Goal: Task Accomplishment & Management: Manage account settings

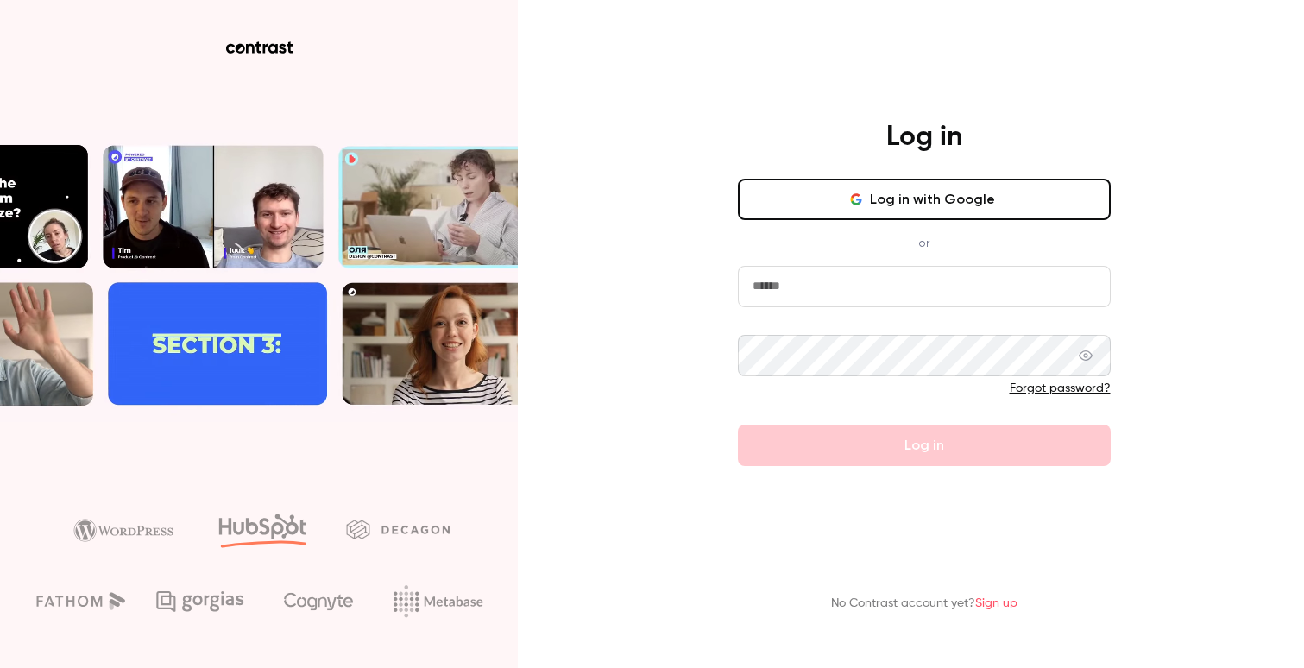
click at [806, 286] on input "email" at bounding box center [924, 286] width 373 height 41
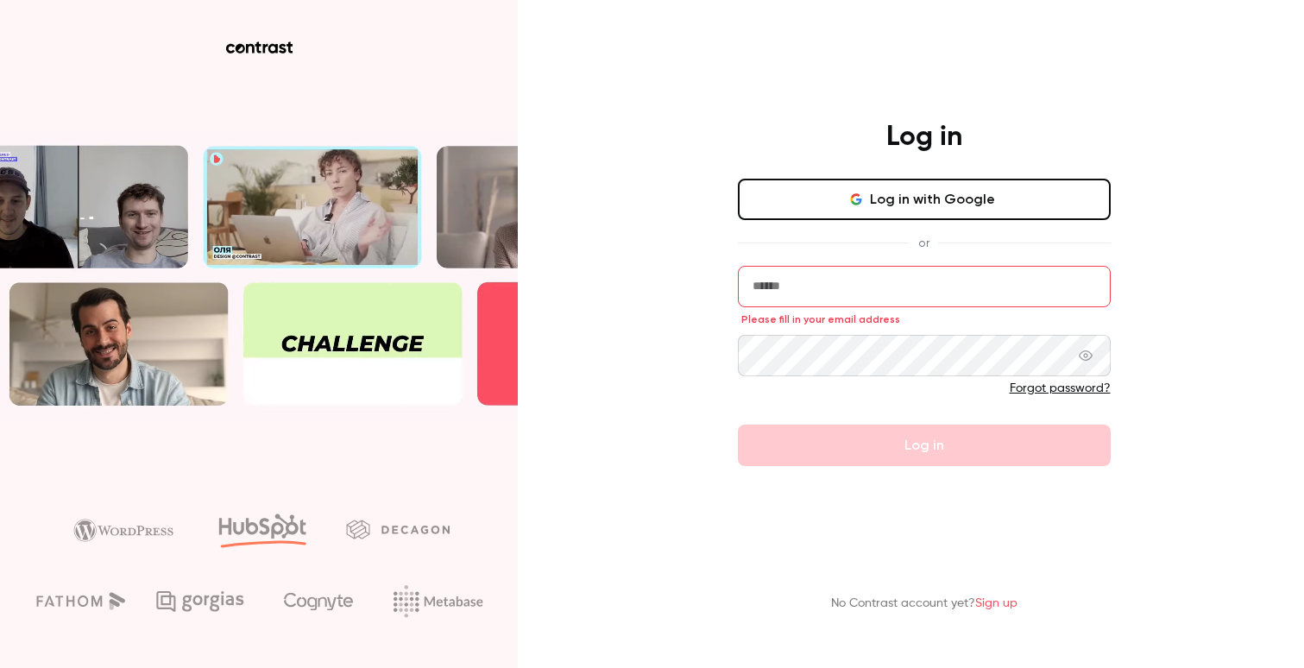
type input "**********"
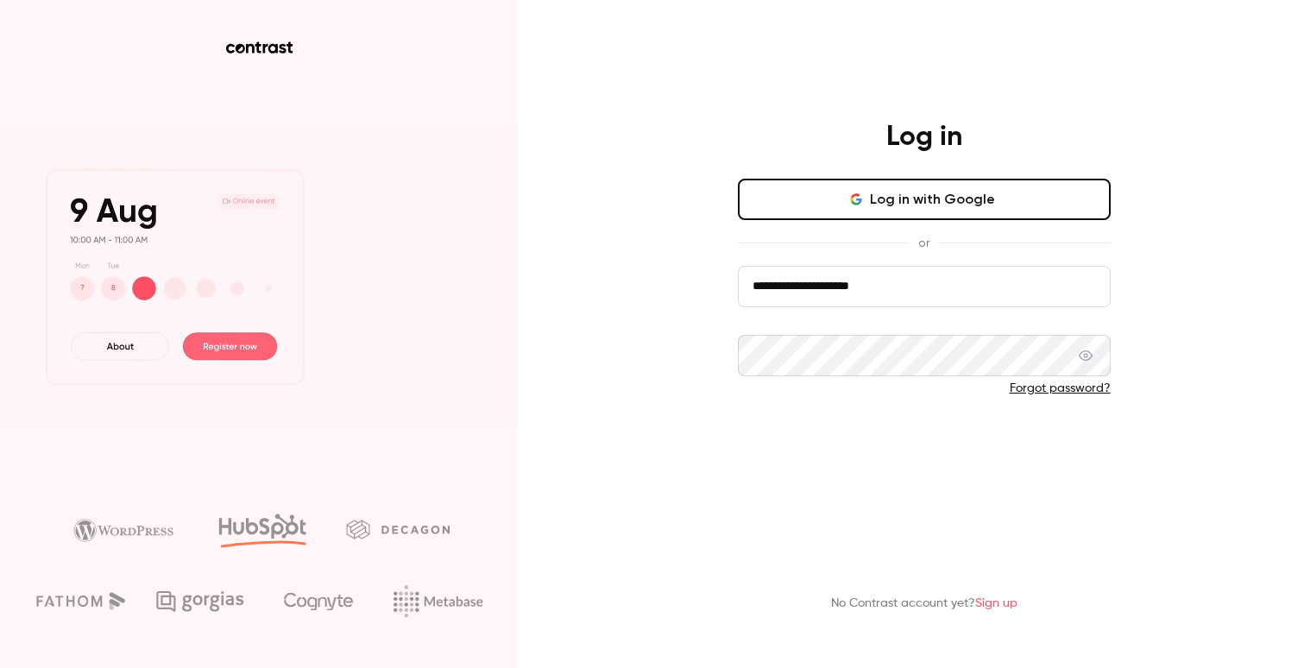
click at [838, 436] on button "Log in" at bounding box center [924, 445] width 373 height 41
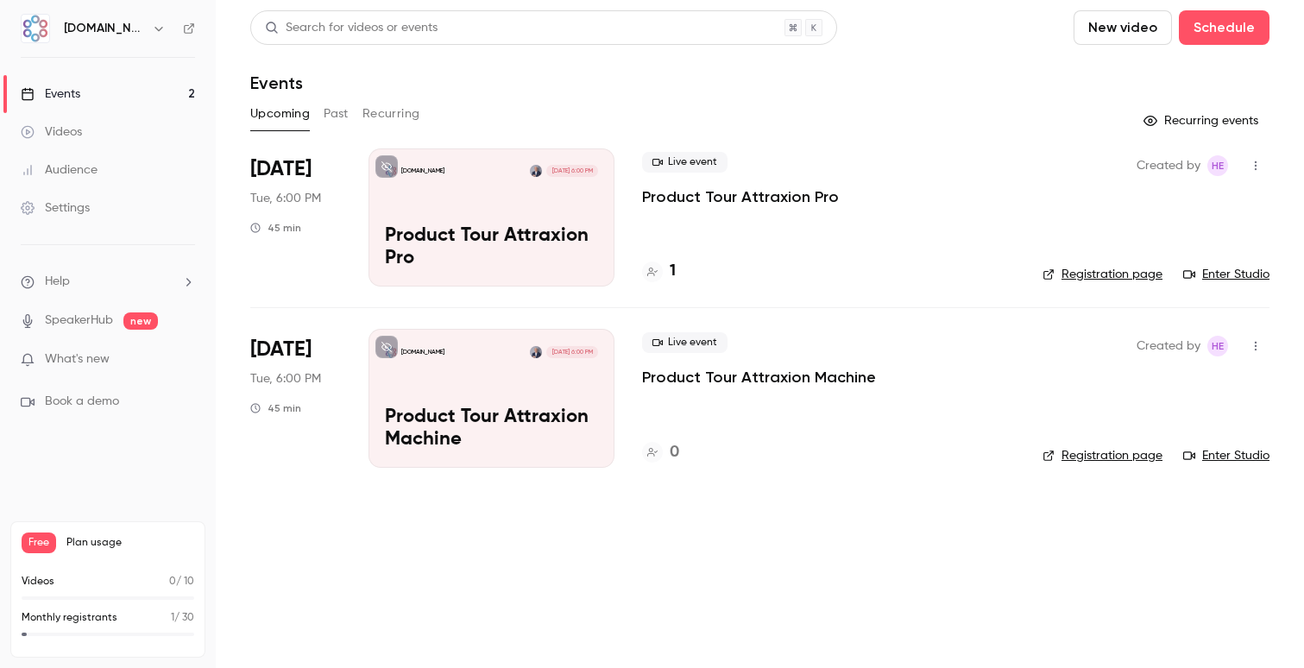
click at [546, 221] on div "[DOMAIN_NAME] [DATE] 6:00 PM Product Tour Attraxion Pro" at bounding box center [491, 217] width 246 height 138
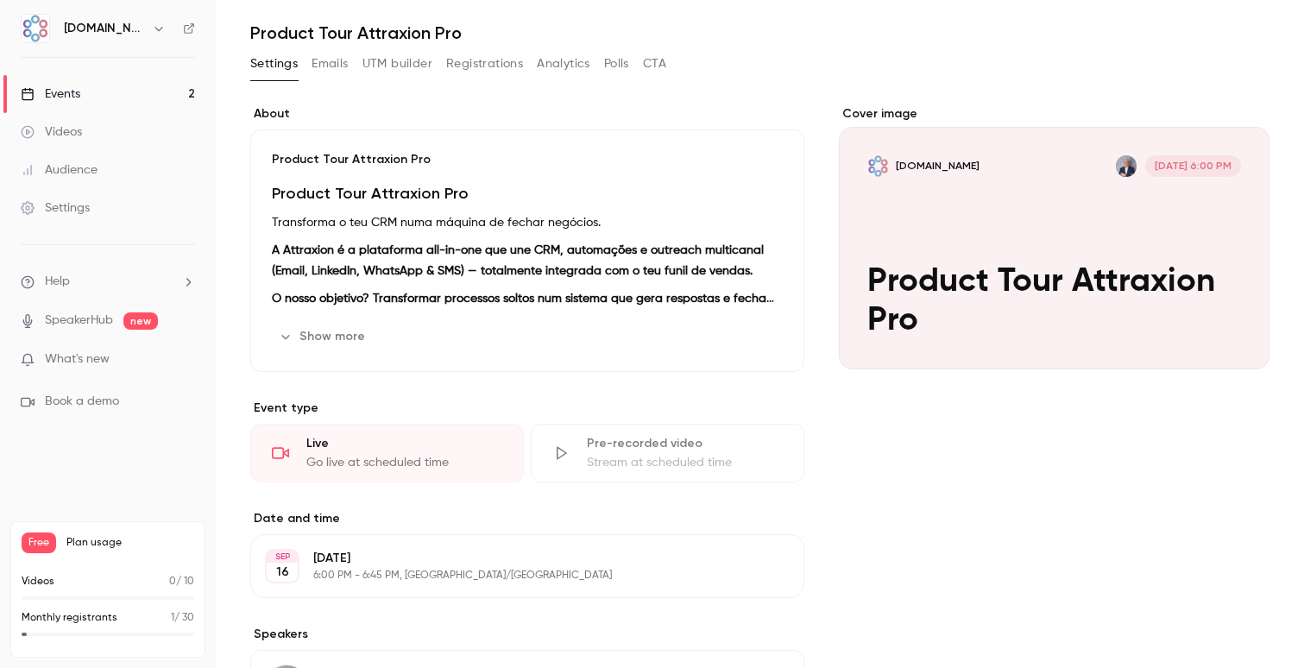
scroll to position [80, 0]
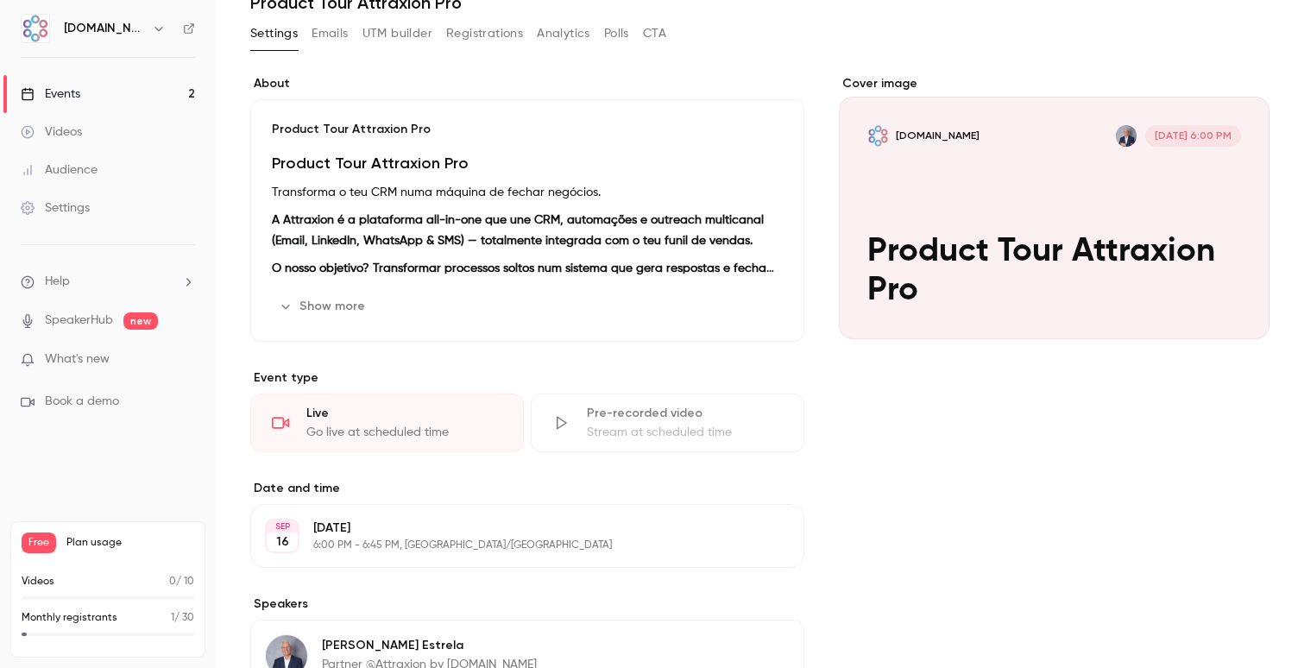
click at [345, 305] on button "Show more" at bounding box center [324, 307] width 104 height 28
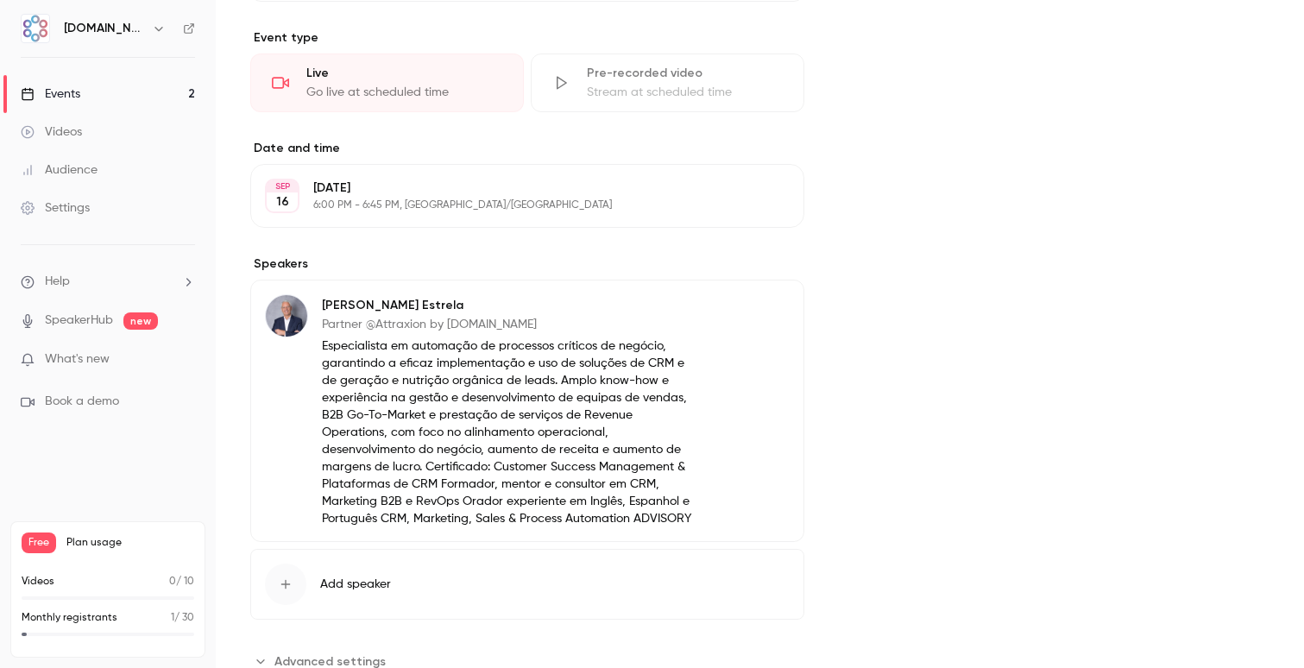
scroll to position [760, 0]
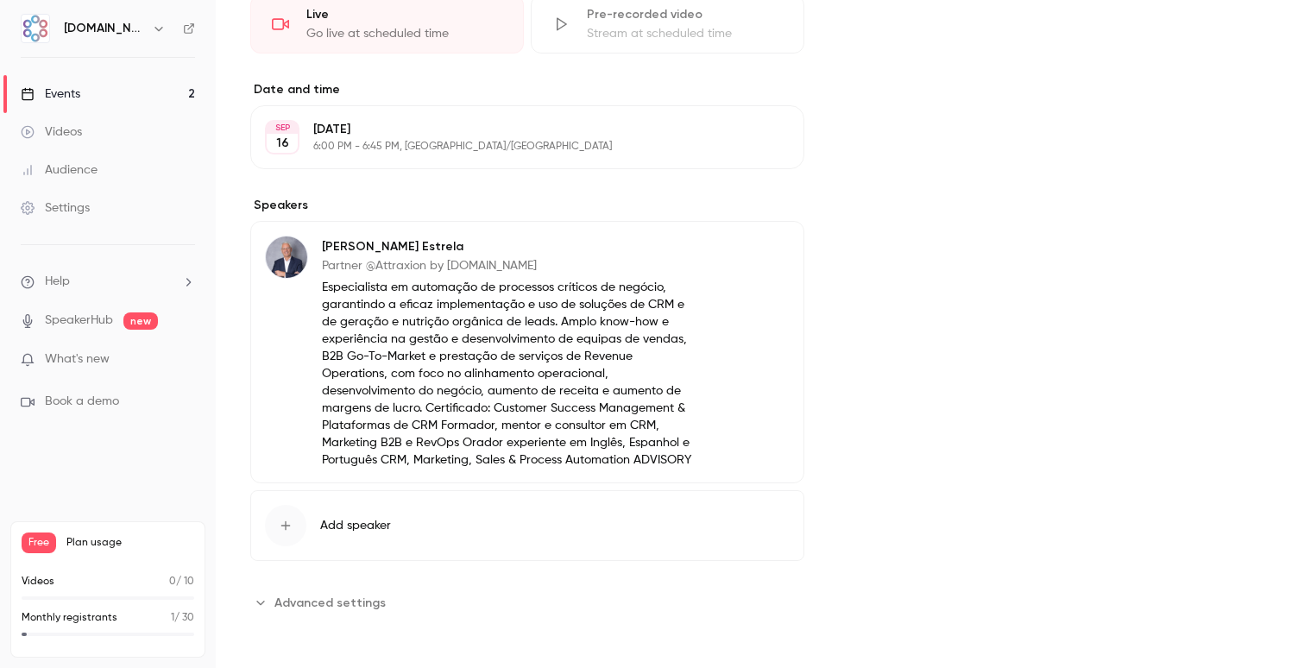
click at [258, 601] on icon "Advanced settings" at bounding box center [261, 602] width 14 height 14
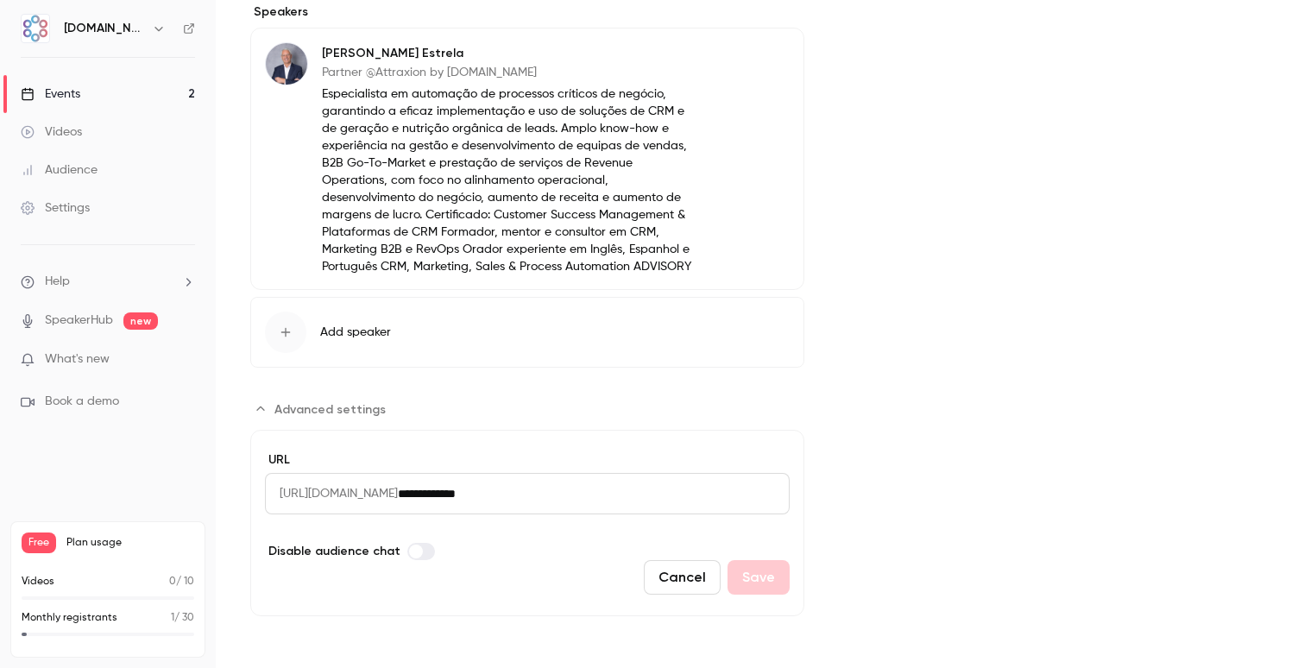
scroll to position [953, 0]
click at [260, 401] on button "Advanced settings" at bounding box center [323, 409] width 146 height 28
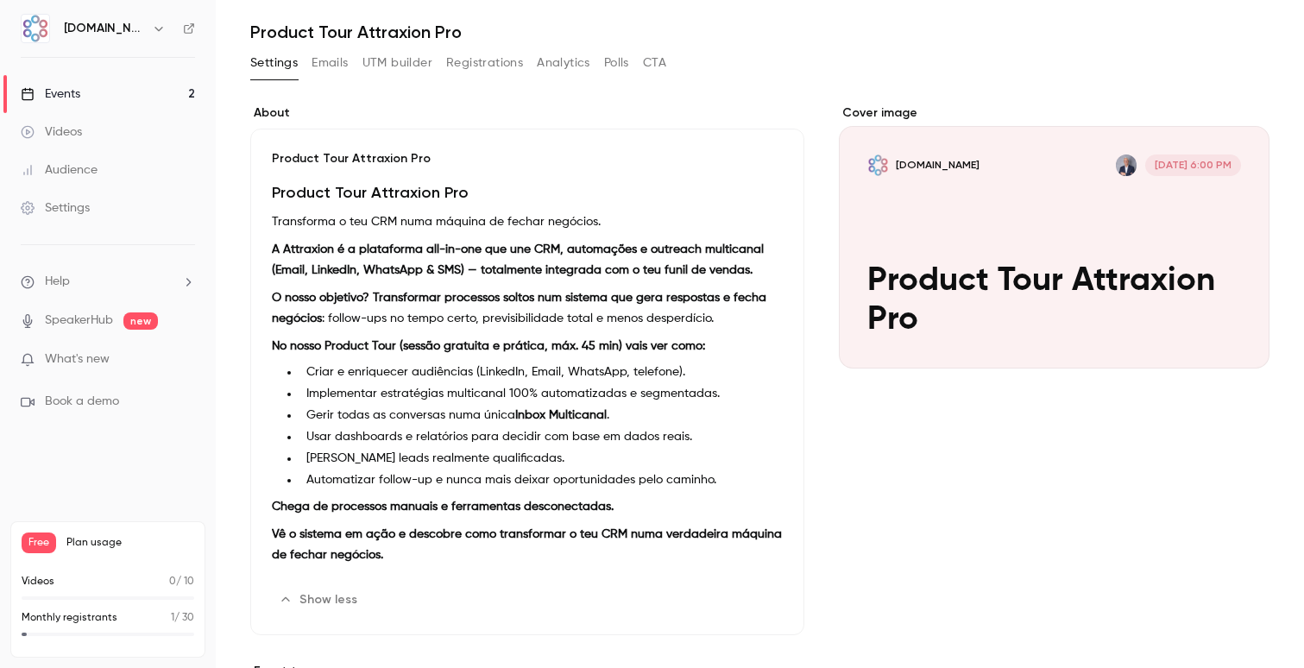
scroll to position [0, 0]
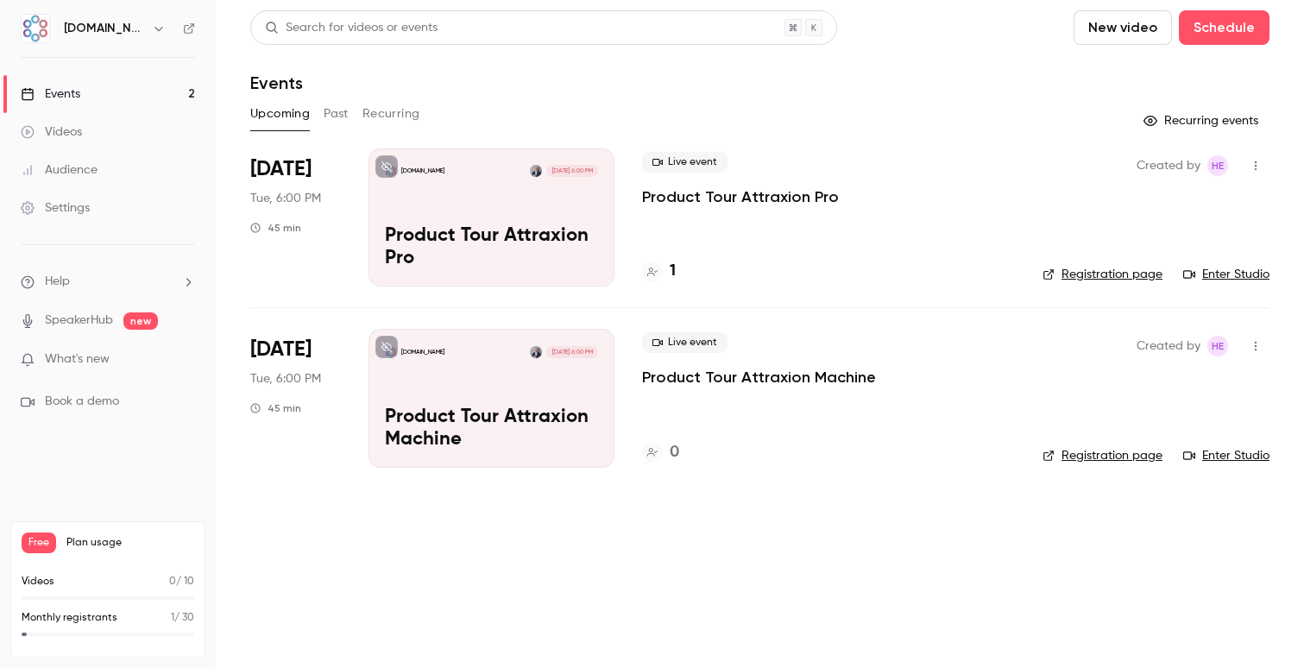
click at [463, 388] on div "[DOMAIN_NAME] [DATE] 6:00 PM Product Tour Attraxion Machine" at bounding box center [491, 398] width 246 height 138
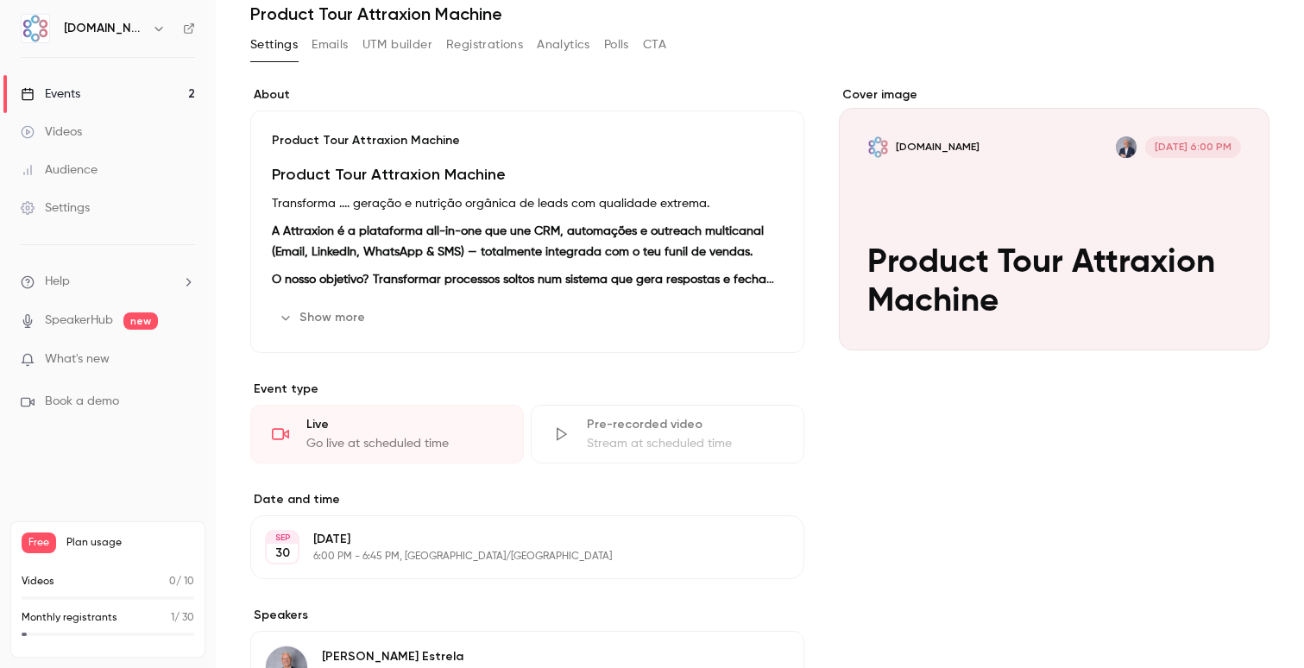
scroll to position [71, 0]
